Goal: Find specific page/section: Find specific page/section

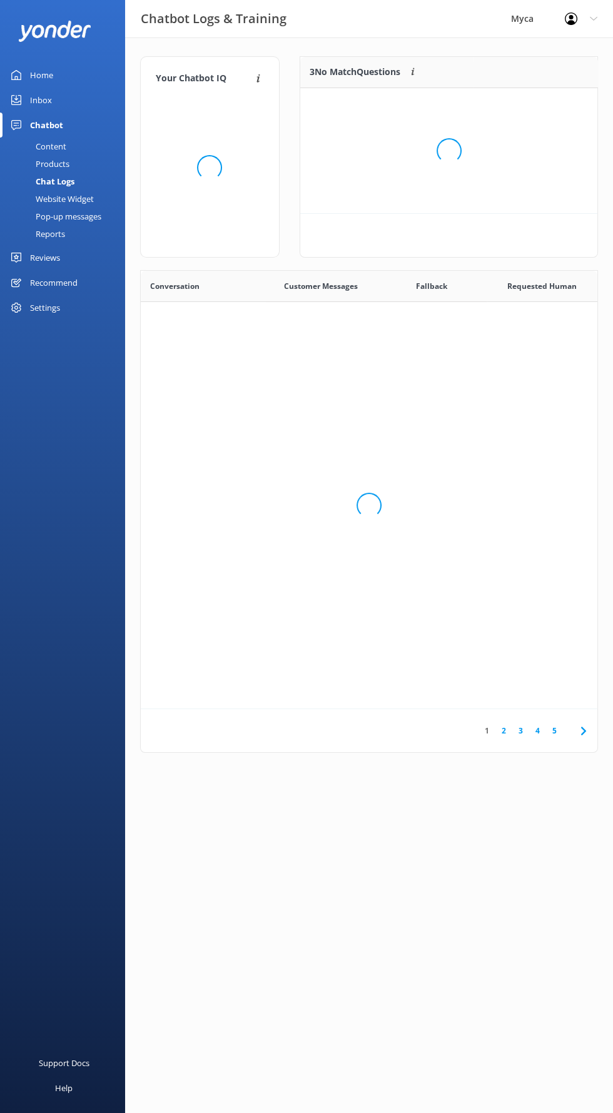
scroll to position [1, 1]
